Goal: Task Accomplishment & Management: Use online tool/utility

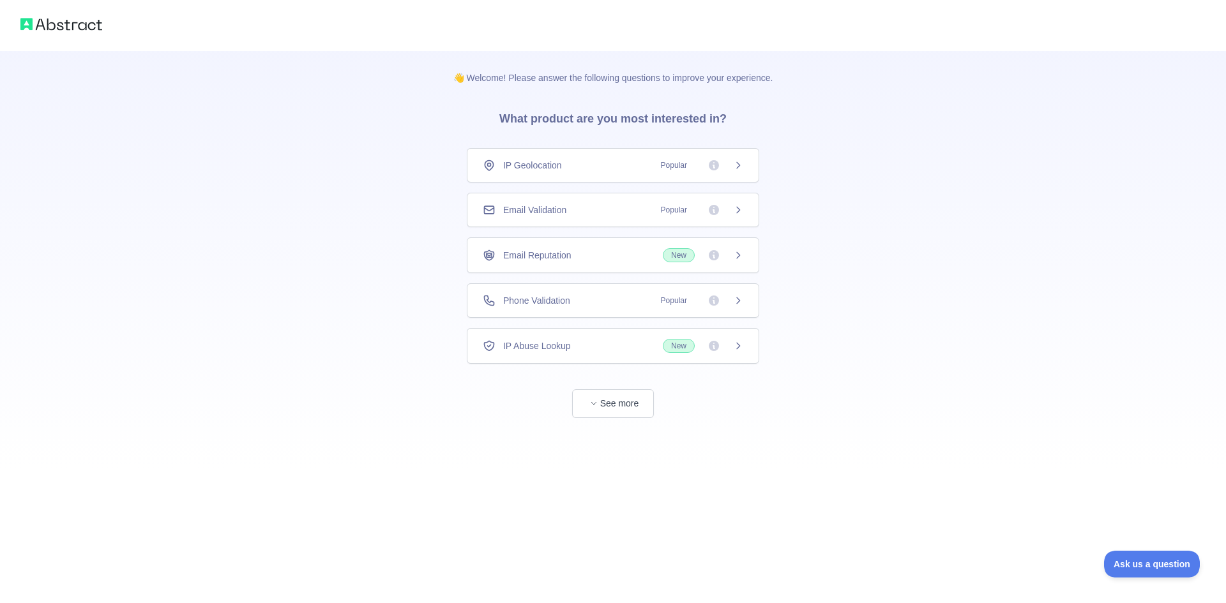
click at [742, 210] on icon at bounding box center [738, 210] width 10 height 10
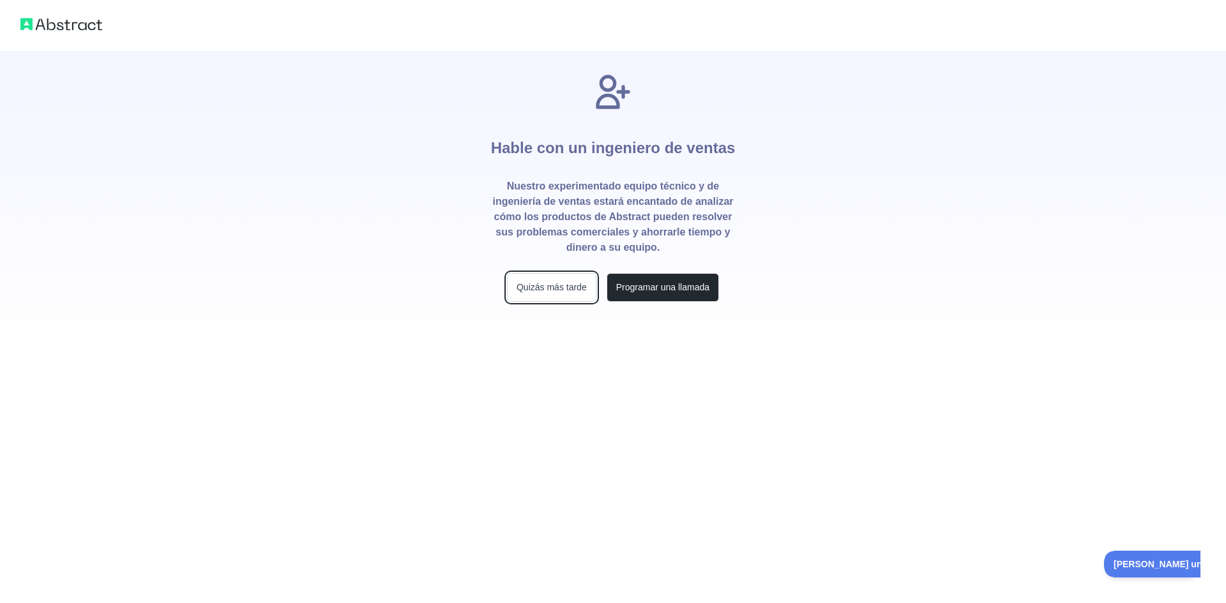
click at [554, 292] on font "Quizás más tarde" at bounding box center [551, 287] width 70 height 10
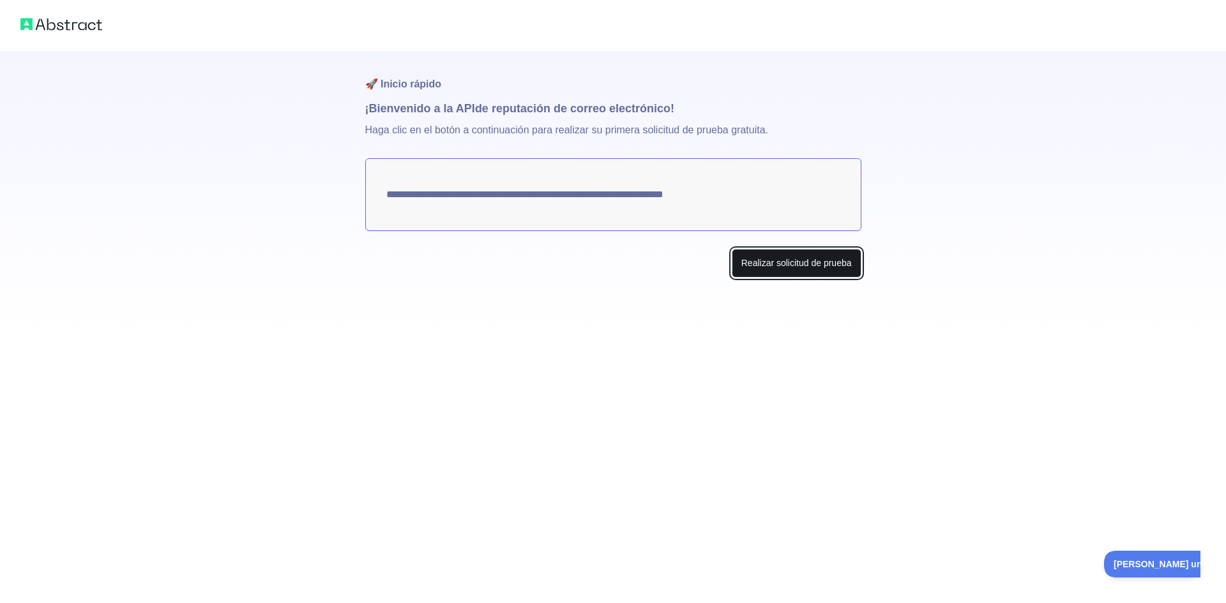
click at [800, 260] on font "Realizar solicitud de prueba" at bounding box center [796, 263] width 110 height 10
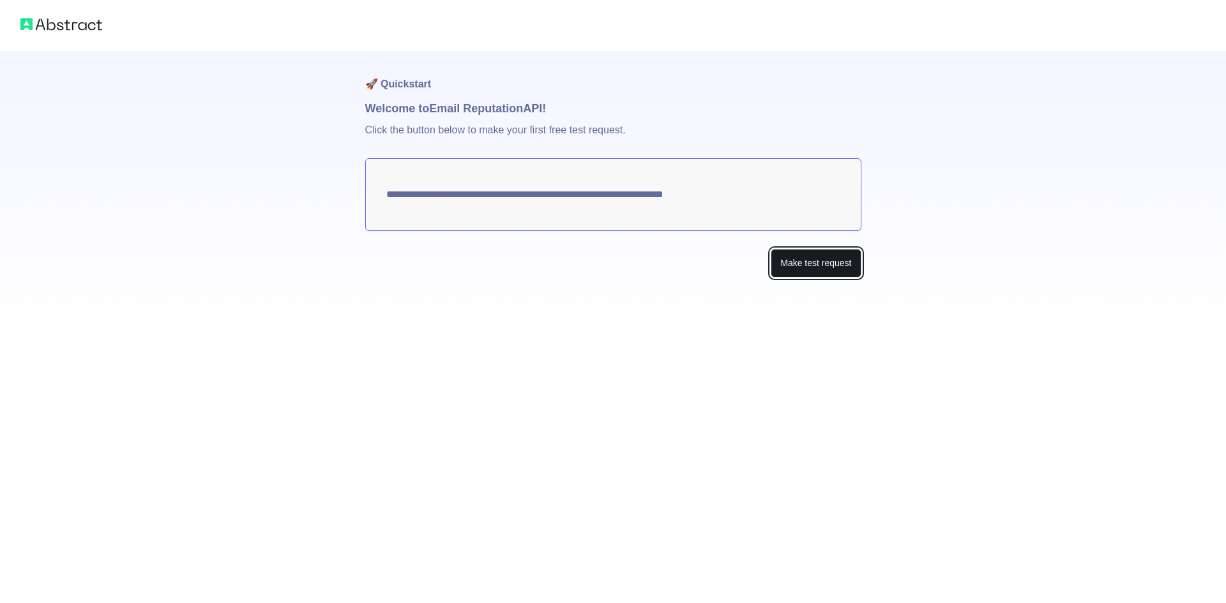
click at [823, 271] on button "Make test request" at bounding box center [815, 263] width 90 height 29
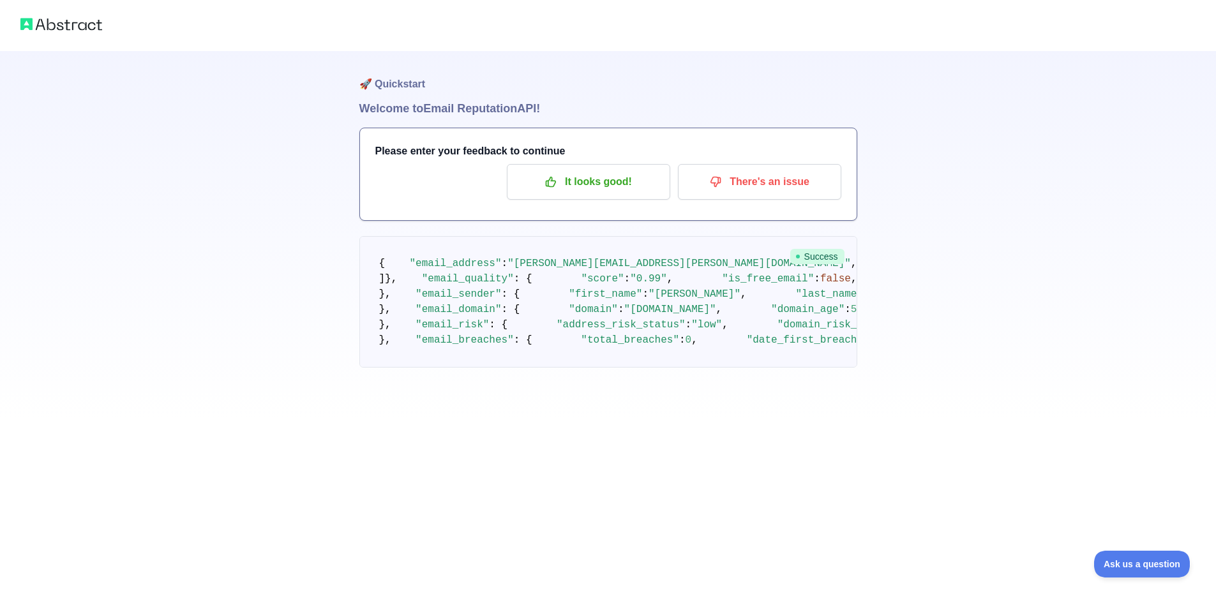
click at [67, 29] on img at bounding box center [61, 24] width 82 height 18
click at [60, 29] on img at bounding box center [61, 24] width 82 height 18
click at [61, 26] on img at bounding box center [61, 24] width 82 height 18
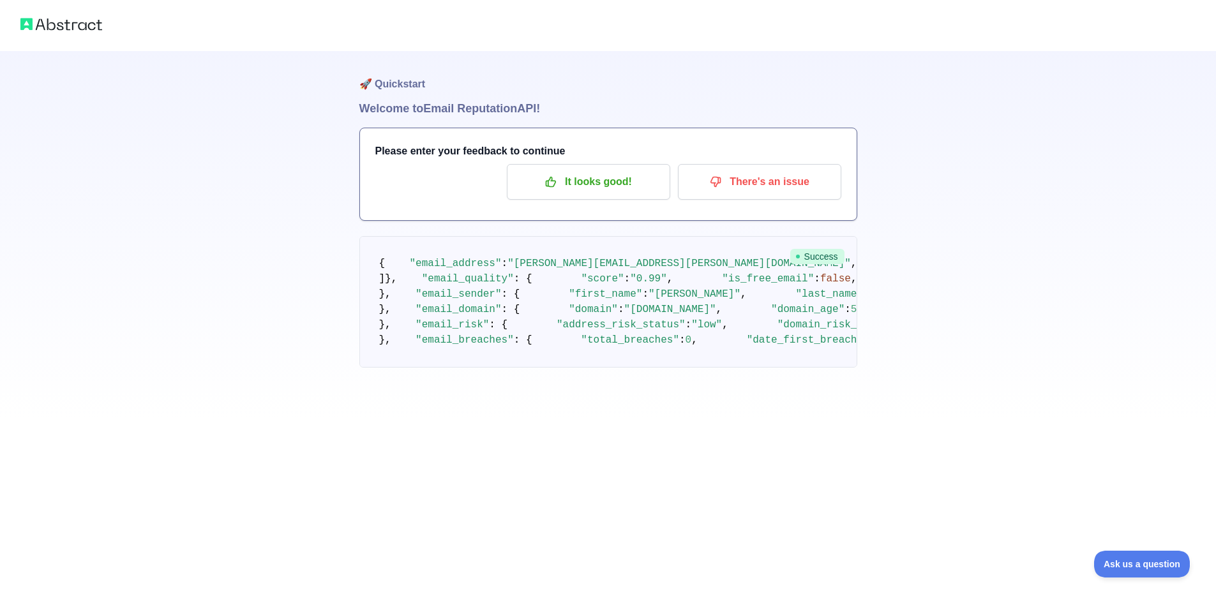
click at [61, 26] on img at bounding box center [61, 24] width 82 height 18
click at [65, 25] on img at bounding box center [61, 24] width 82 height 18
click at [66, 25] on img at bounding box center [61, 24] width 82 height 18
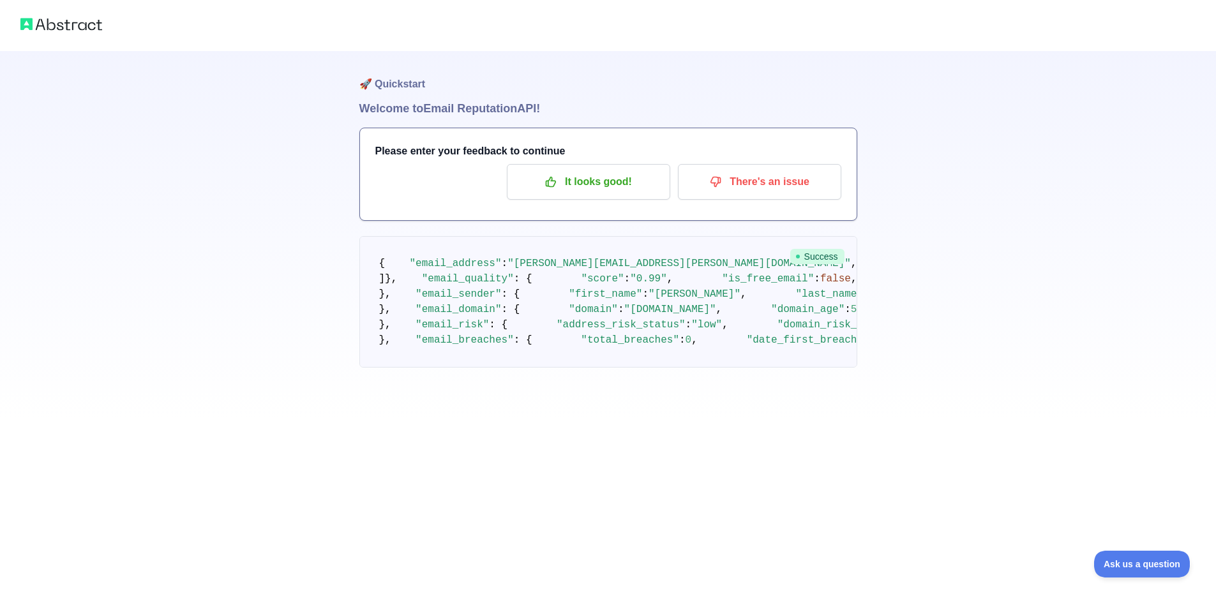
click at [66, 25] on img at bounding box center [61, 24] width 82 height 18
drag, startPoint x: 67, startPoint y: 25, endPoint x: 293, endPoint y: 31, distance: 226.1
click at [68, 25] on img at bounding box center [61, 24] width 82 height 18
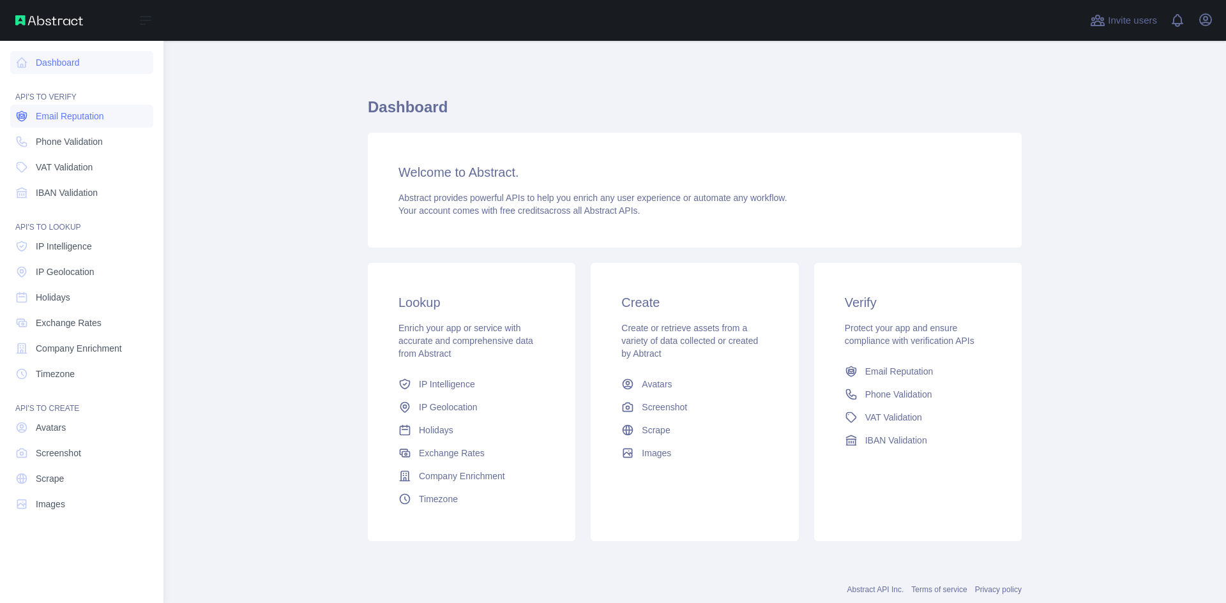
click at [48, 117] on span "Email Reputation" at bounding box center [70, 116] width 68 height 13
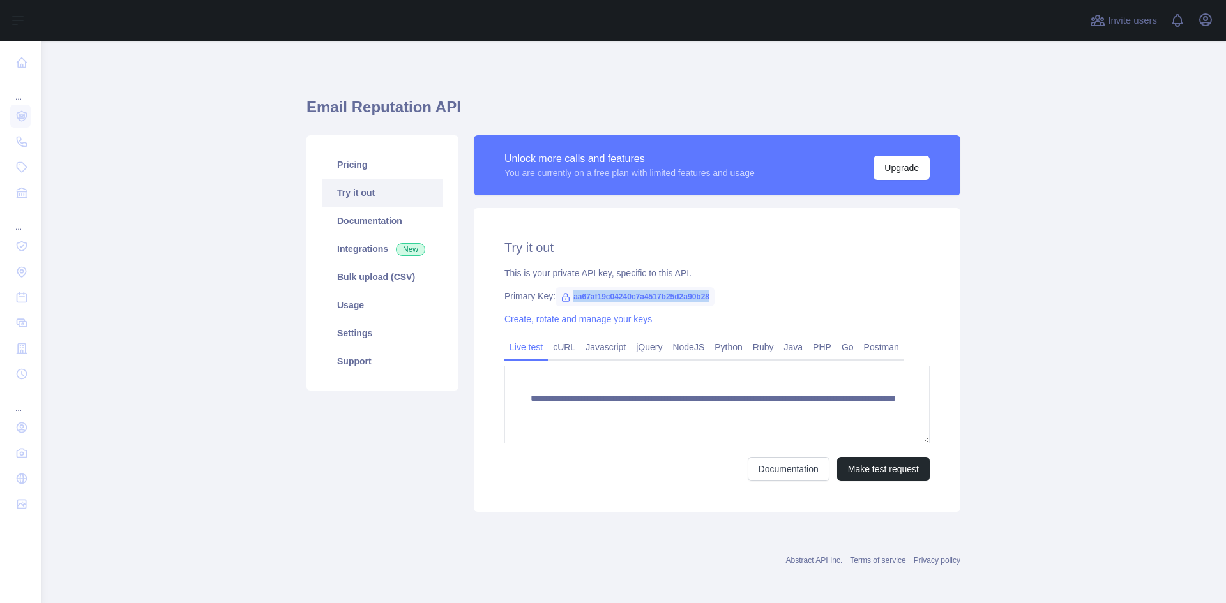
drag, startPoint x: 703, startPoint y: 296, endPoint x: 566, endPoint y: 297, distance: 137.3
click at [566, 297] on span "aa67af19c04240c7a4517b25d2a90b28" at bounding box center [634, 296] width 159 height 19
copy span "aa67af19c04240c7a4517b25d2a90b28"
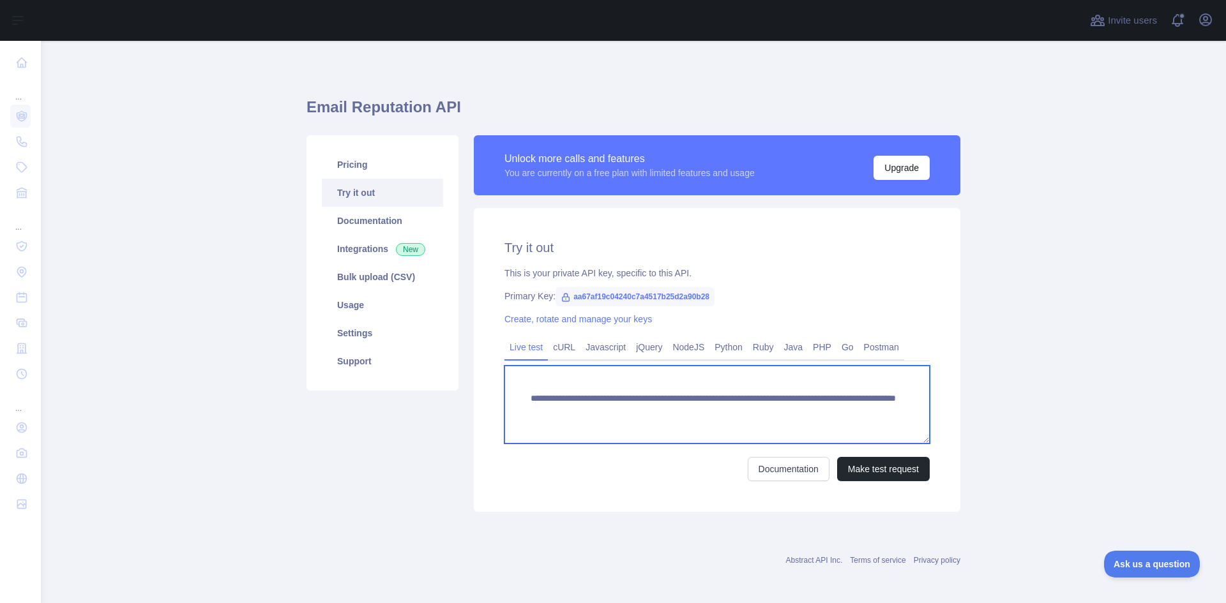
drag, startPoint x: 859, startPoint y: 409, endPoint x: 507, endPoint y: 396, distance: 352.0
click at [507, 396] on textarea "**********" at bounding box center [716, 405] width 425 height 78
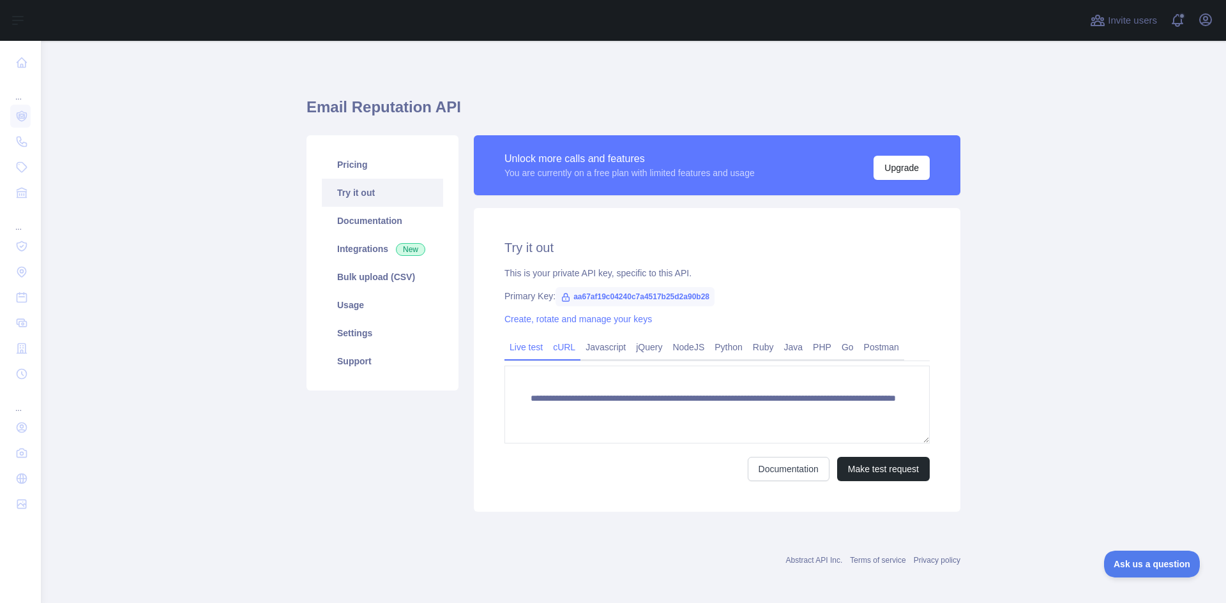
drag, startPoint x: 596, startPoint y: 352, endPoint x: 559, endPoint y: 348, distance: 37.2
click at [596, 352] on link "Javascript" at bounding box center [605, 347] width 50 height 20
click at [597, 349] on link "Javascript" at bounding box center [605, 347] width 50 height 20
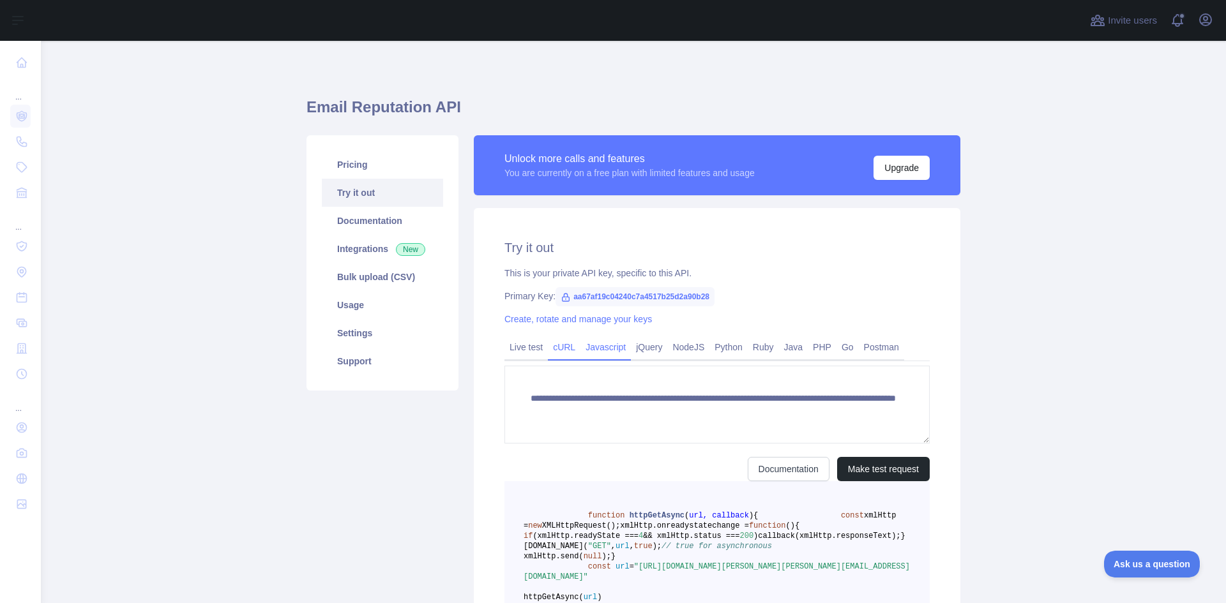
click at [559, 348] on link "cURL" at bounding box center [564, 347] width 33 height 20
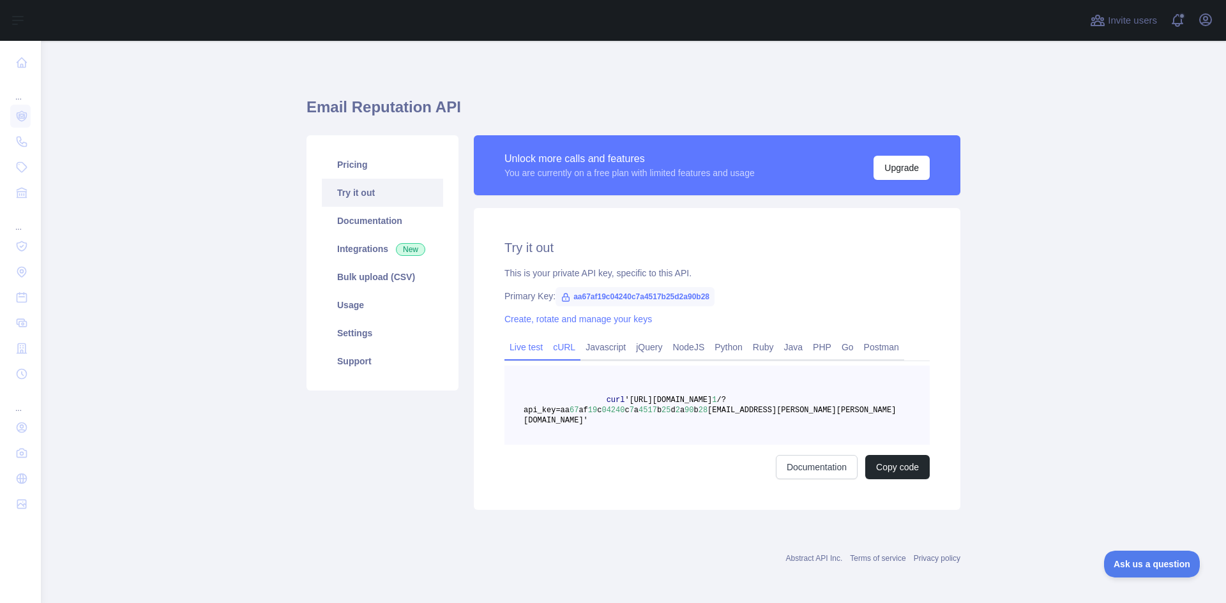
click at [533, 347] on link "Live test" at bounding box center [525, 347] width 43 height 20
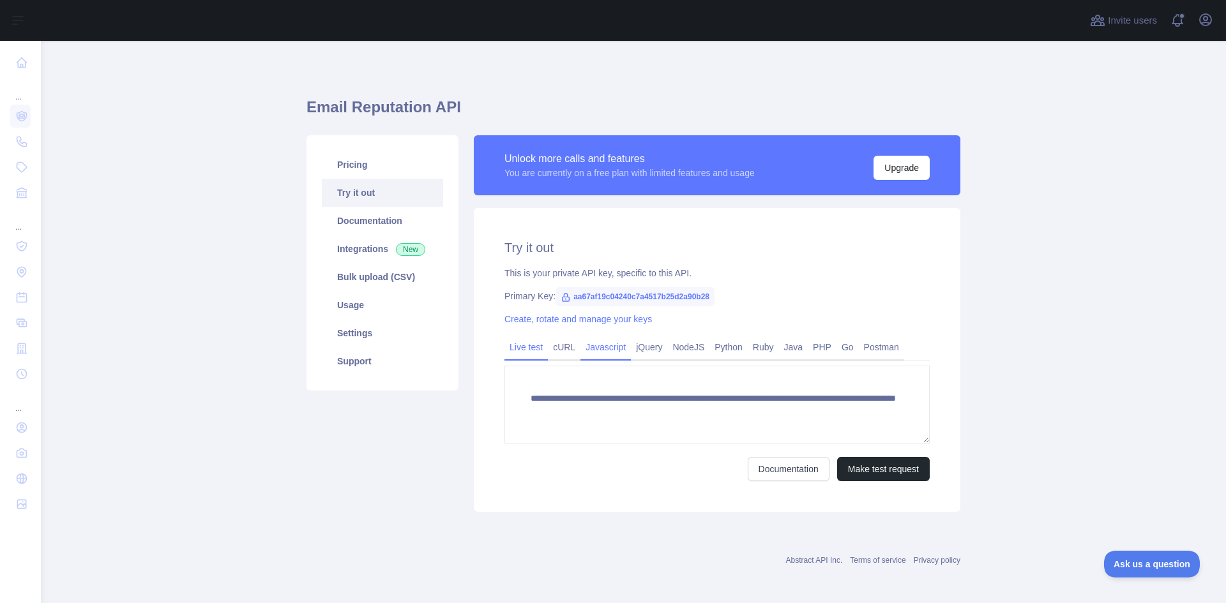
click at [585, 347] on link "Javascript" at bounding box center [605, 347] width 50 height 20
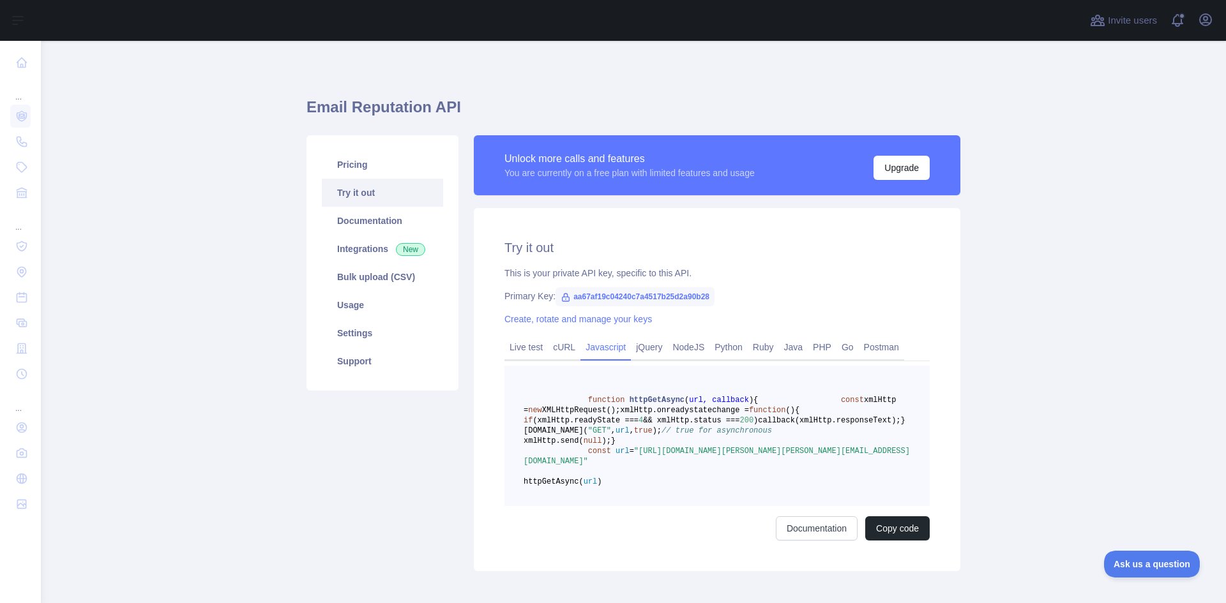
scroll to position [64, 0]
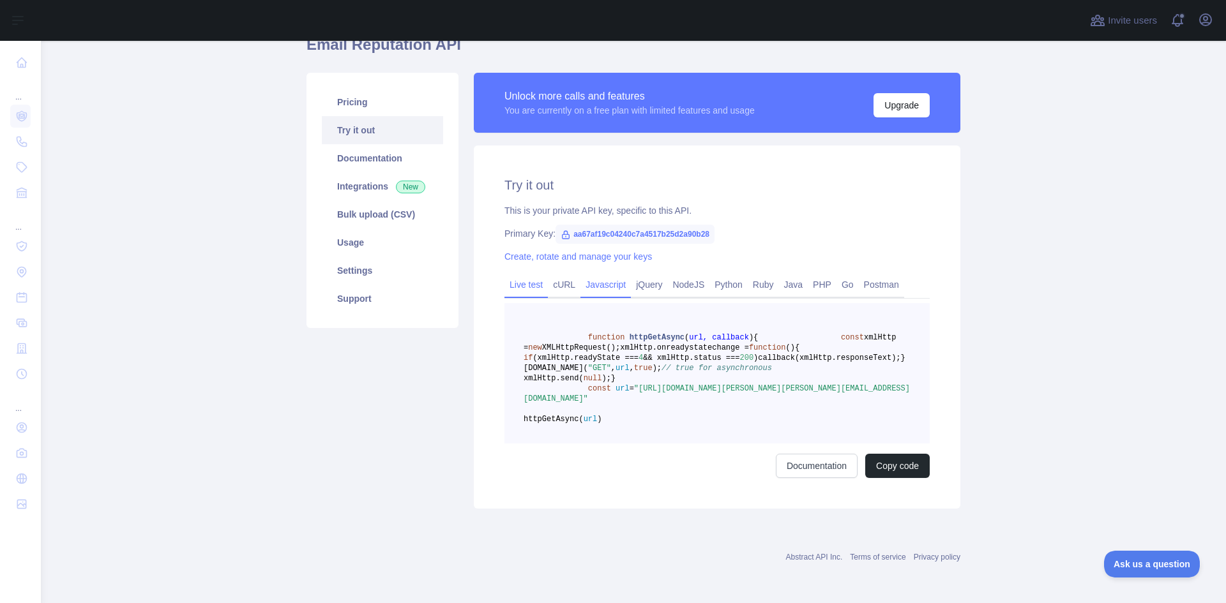
click at [516, 287] on link "Live test" at bounding box center [525, 284] width 43 height 20
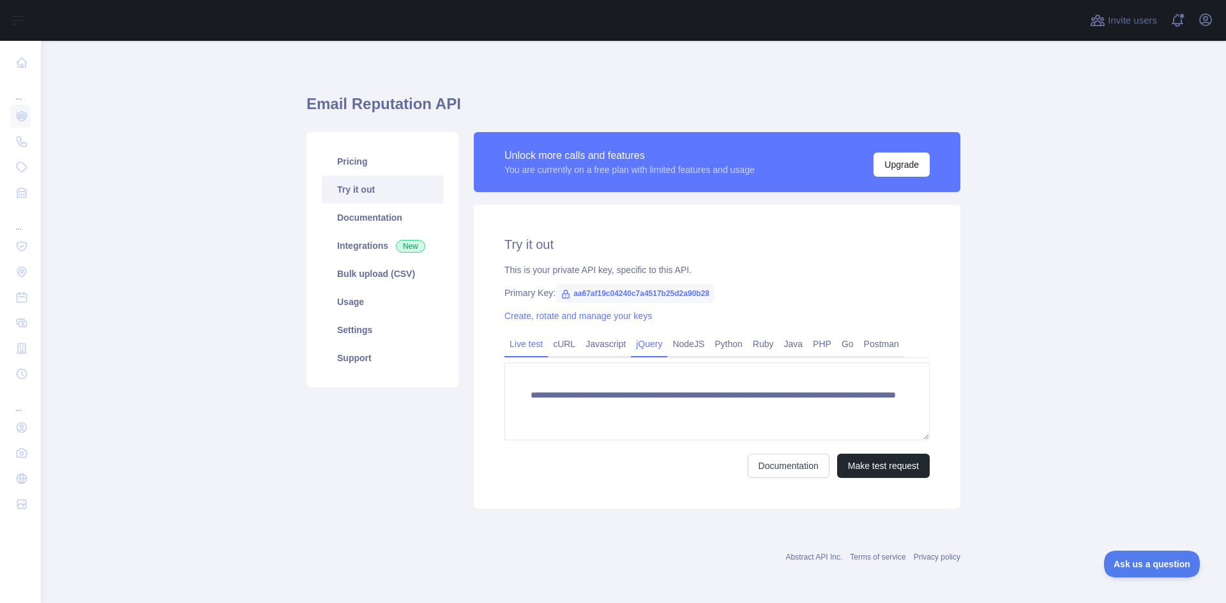
scroll to position [3, 0]
